Goal: Task Accomplishment & Management: Manage account settings

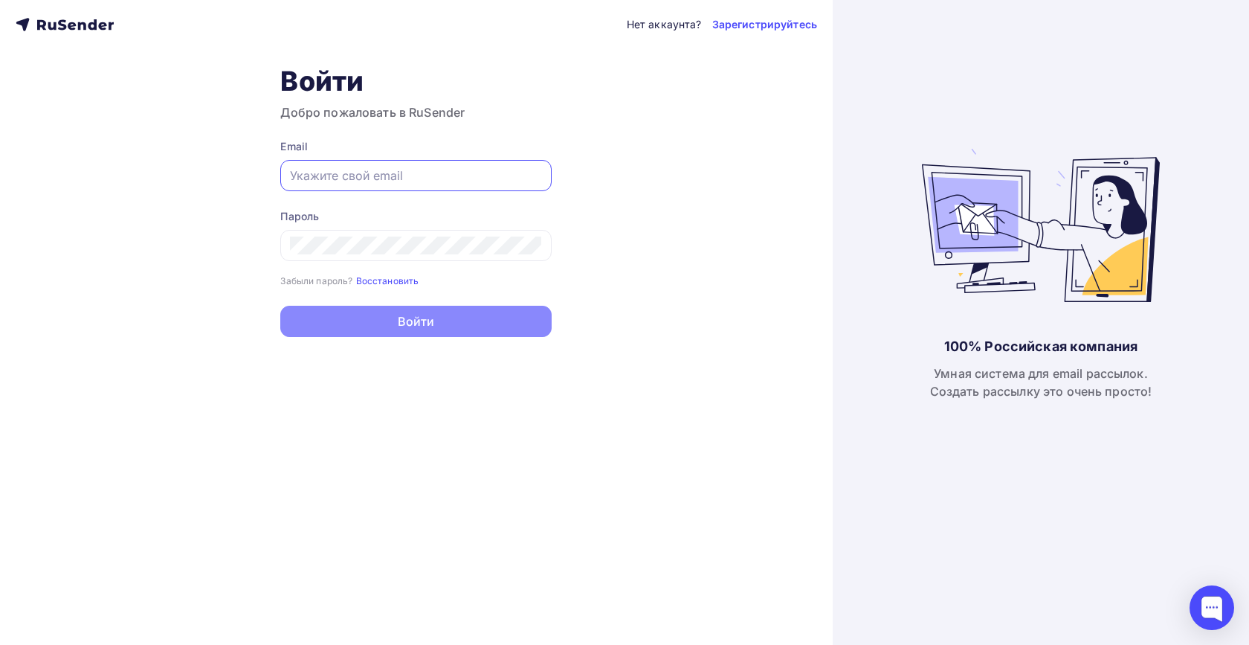
type input "[EMAIL_ADDRESS][DOMAIN_NAME]"
click at [416, 323] on button "Войти" at bounding box center [415, 321] width 271 height 31
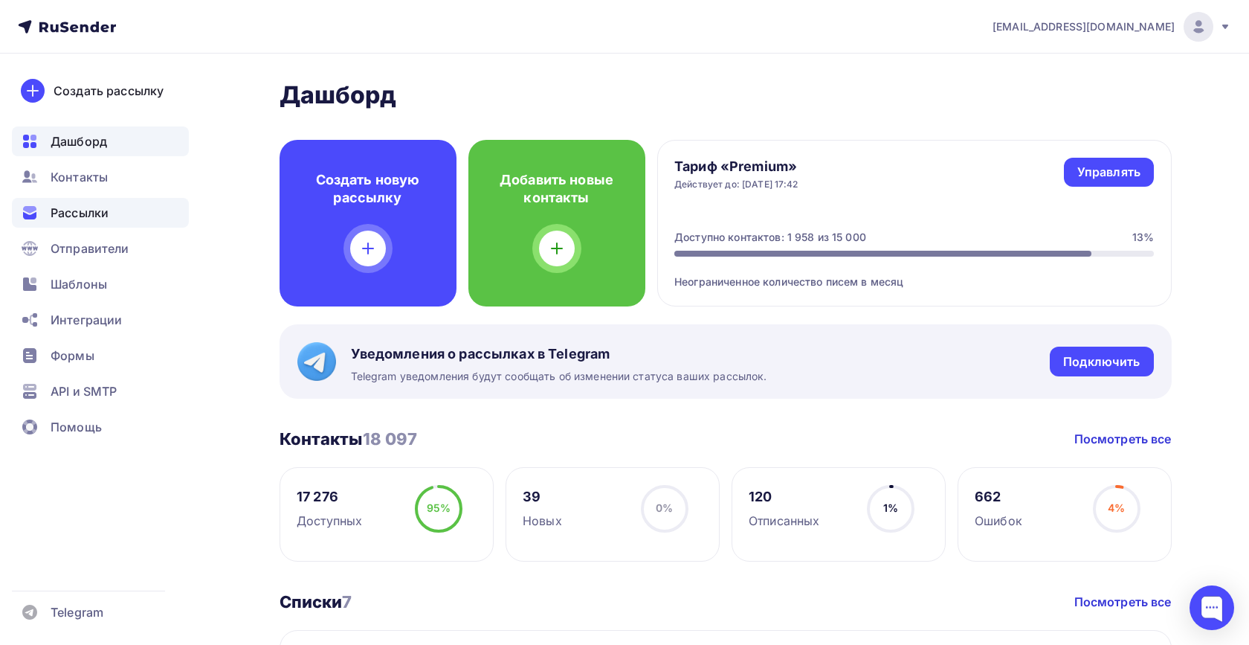
click at [68, 213] on span "Рассылки" at bounding box center [80, 213] width 58 height 18
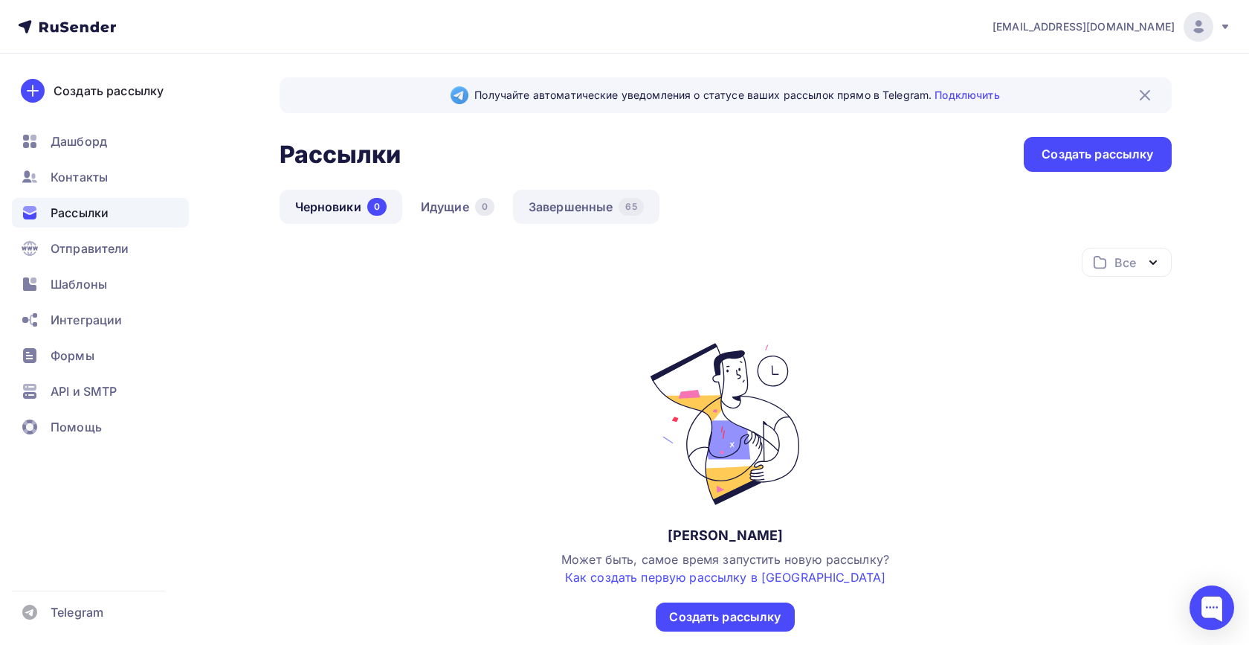
click at [566, 203] on link "Завершенные 65" at bounding box center [586, 207] width 146 height 34
